Goal: Task Accomplishment & Management: Use online tool/utility

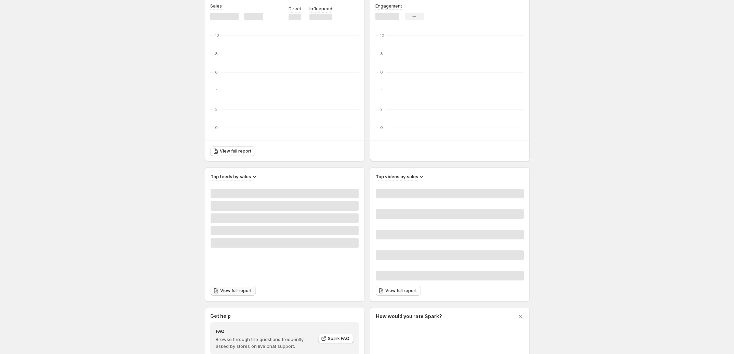
scroll to position [128, 0]
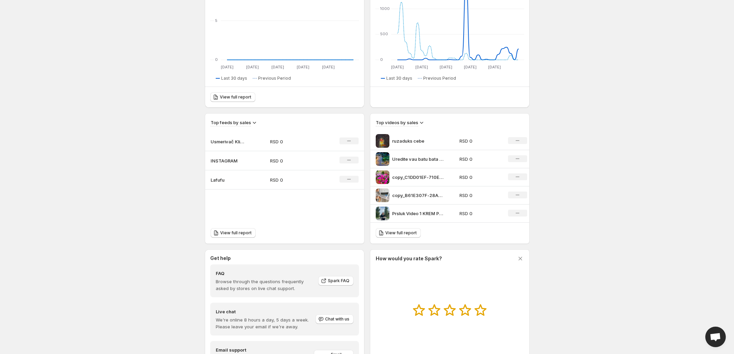
click at [220, 161] on p "INSTAGRAM" at bounding box center [227, 160] width 34 height 7
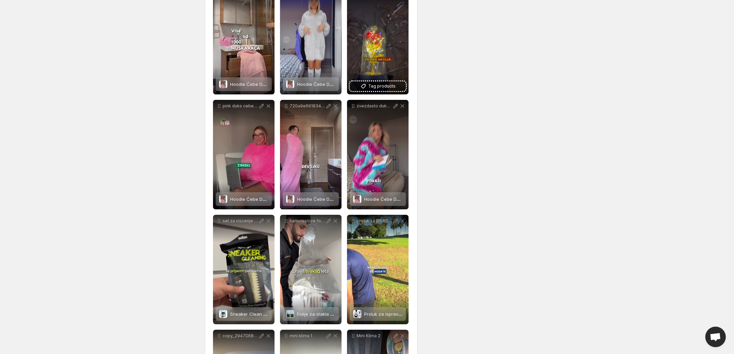
scroll to position [299, 0]
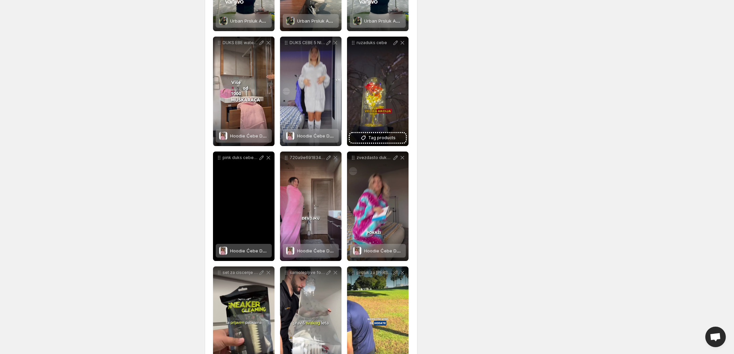
click at [244, 251] on span "Hoodie Ćebe Duks Univerzalno" at bounding box center [263, 250] width 67 height 5
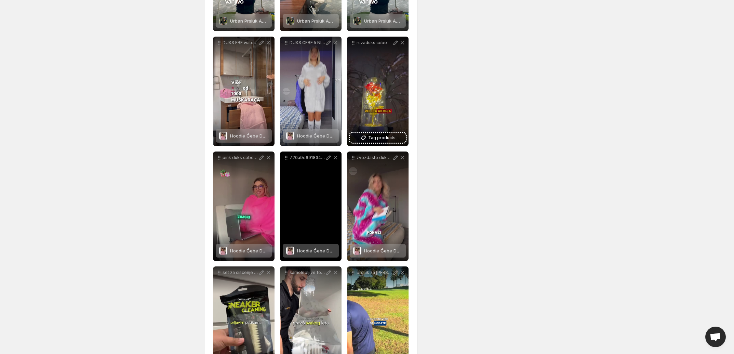
click at [298, 250] on span "Hoodie Ćebe Duks Univerzalno" at bounding box center [330, 250] width 67 height 5
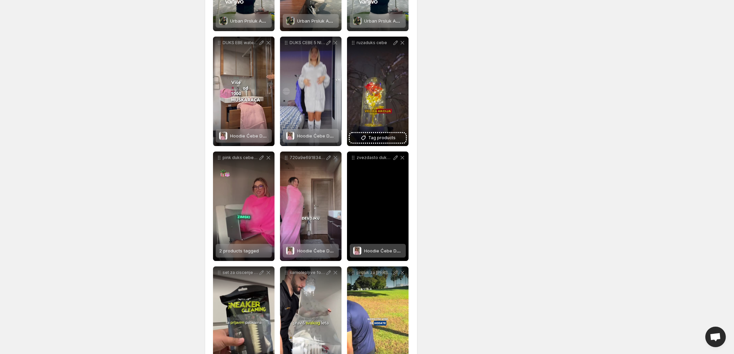
click at [360, 198] on div "zvezdasto duks cebe" at bounding box center [378, 205] width 62 height 109
click at [382, 244] on div "Hoodie Ćebe Duks Univerzalno" at bounding box center [383, 251] width 38 height 14
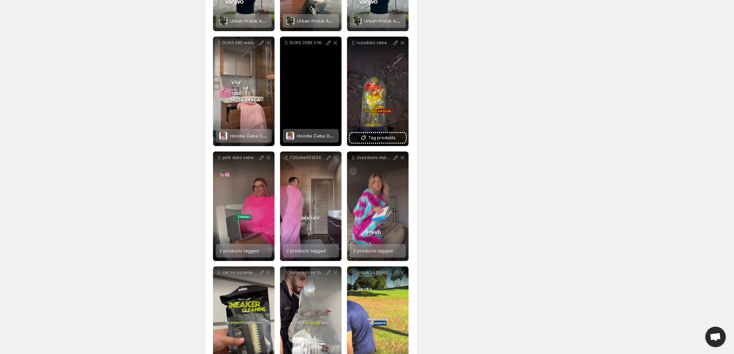
click at [316, 134] on span "Hoodie Ćebe Duks Univerzalno" at bounding box center [330, 135] width 67 height 5
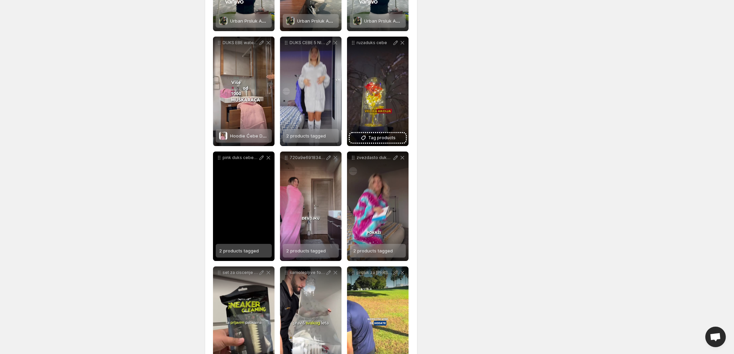
click at [249, 251] on span "2 products tagged" at bounding box center [239, 250] width 40 height 5
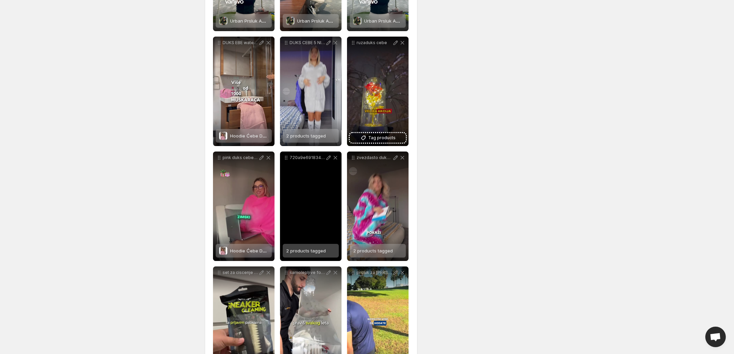
click at [300, 247] on div "2 products tagged" at bounding box center [306, 251] width 40 height 14
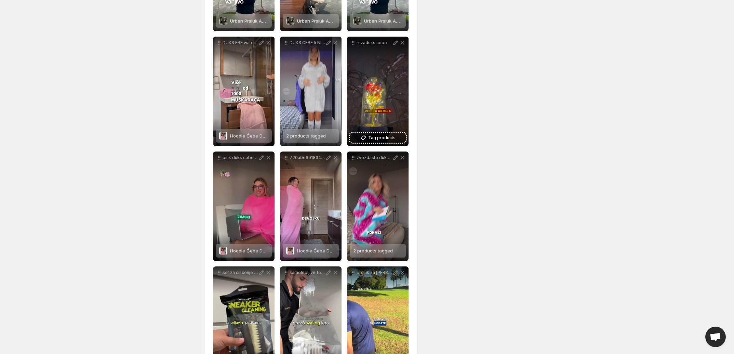
scroll to position [0, 0]
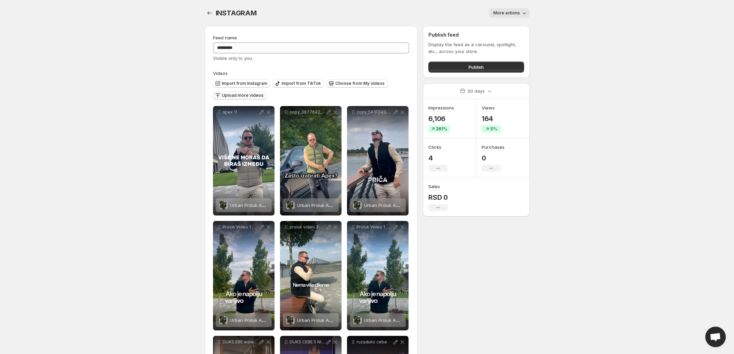
click at [243, 97] on span "Upload more videos" at bounding box center [243, 95] width 42 height 5
click at [296, 80] on button "Import from TikTok" at bounding box center [298, 83] width 51 height 8
click at [310, 81] on span "Import from TikTok" at bounding box center [301, 83] width 39 height 5
click at [240, 92] on button "Upload more videos" at bounding box center [239, 95] width 53 height 8
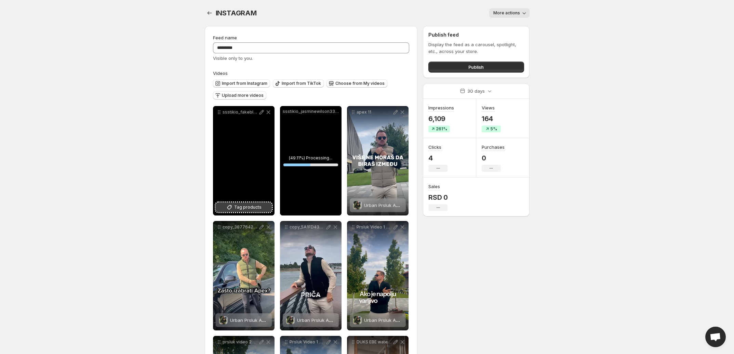
click at [262, 207] on button "Tag products" at bounding box center [244, 207] width 56 height 10
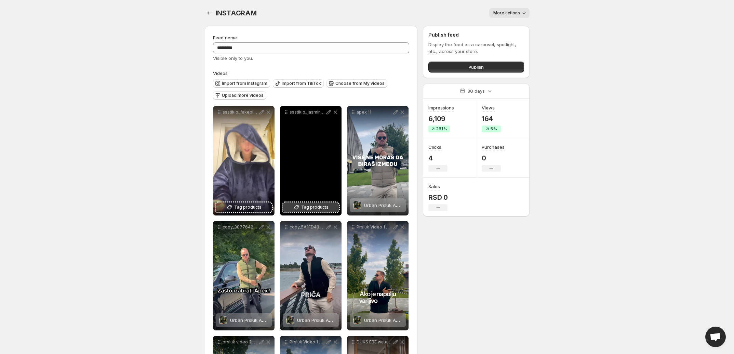
click at [308, 210] on span "Tag products" at bounding box center [314, 207] width 27 height 7
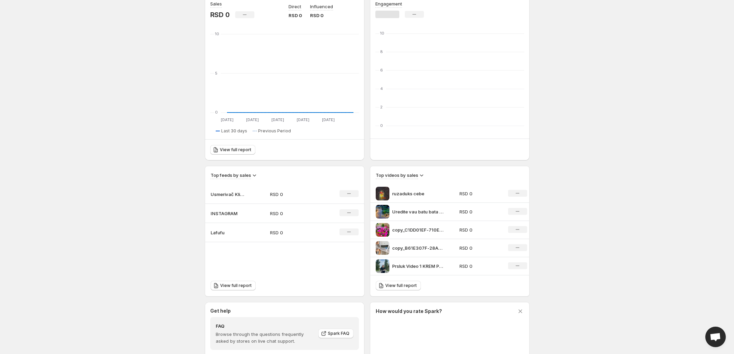
scroll to position [85, 0]
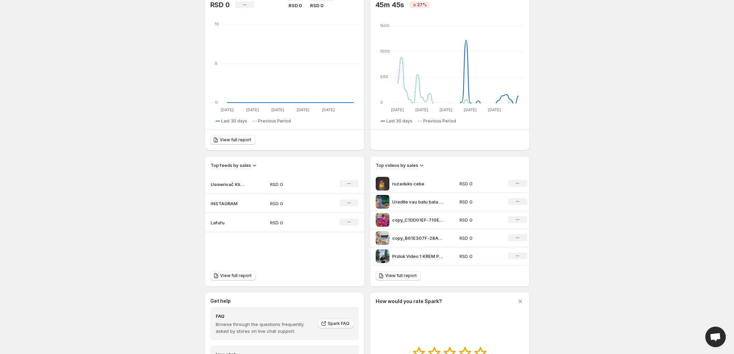
click at [224, 202] on p "INSTAGRAM" at bounding box center [227, 203] width 34 height 7
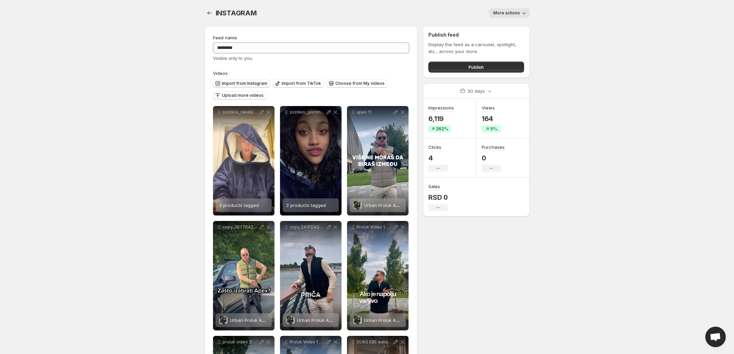
click at [260, 85] on span "Import from Instagram" at bounding box center [244, 83] width 45 height 5
click at [371, 85] on span "Choose from My videos" at bounding box center [359, 83] width 49 height 5
click at [250, 93] on button "Upload more videos" at bounding box center [239, 95] width 53 height 8
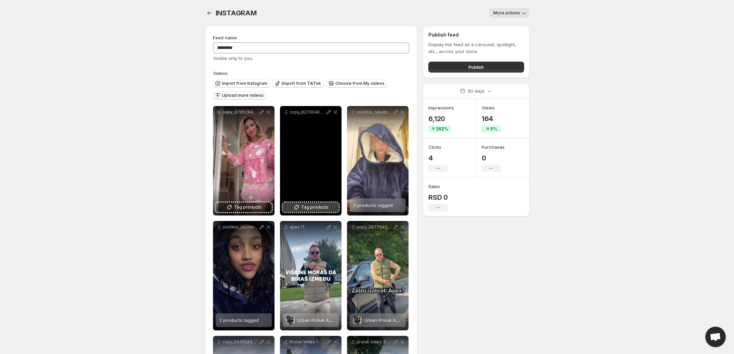
click at [313, 208] on span "Tag products" at bounding box center [314, 207] width 27 height 7
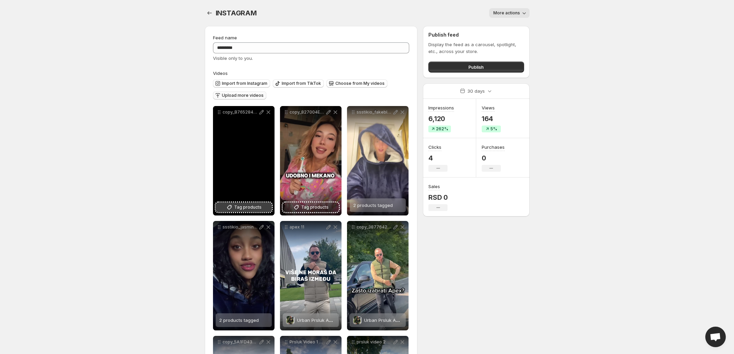
click at [245, 206] on span "Tag products" at bounding box center [247, 207] width 27 height 7
